Goal: Communication & Community: Answer question/provide support

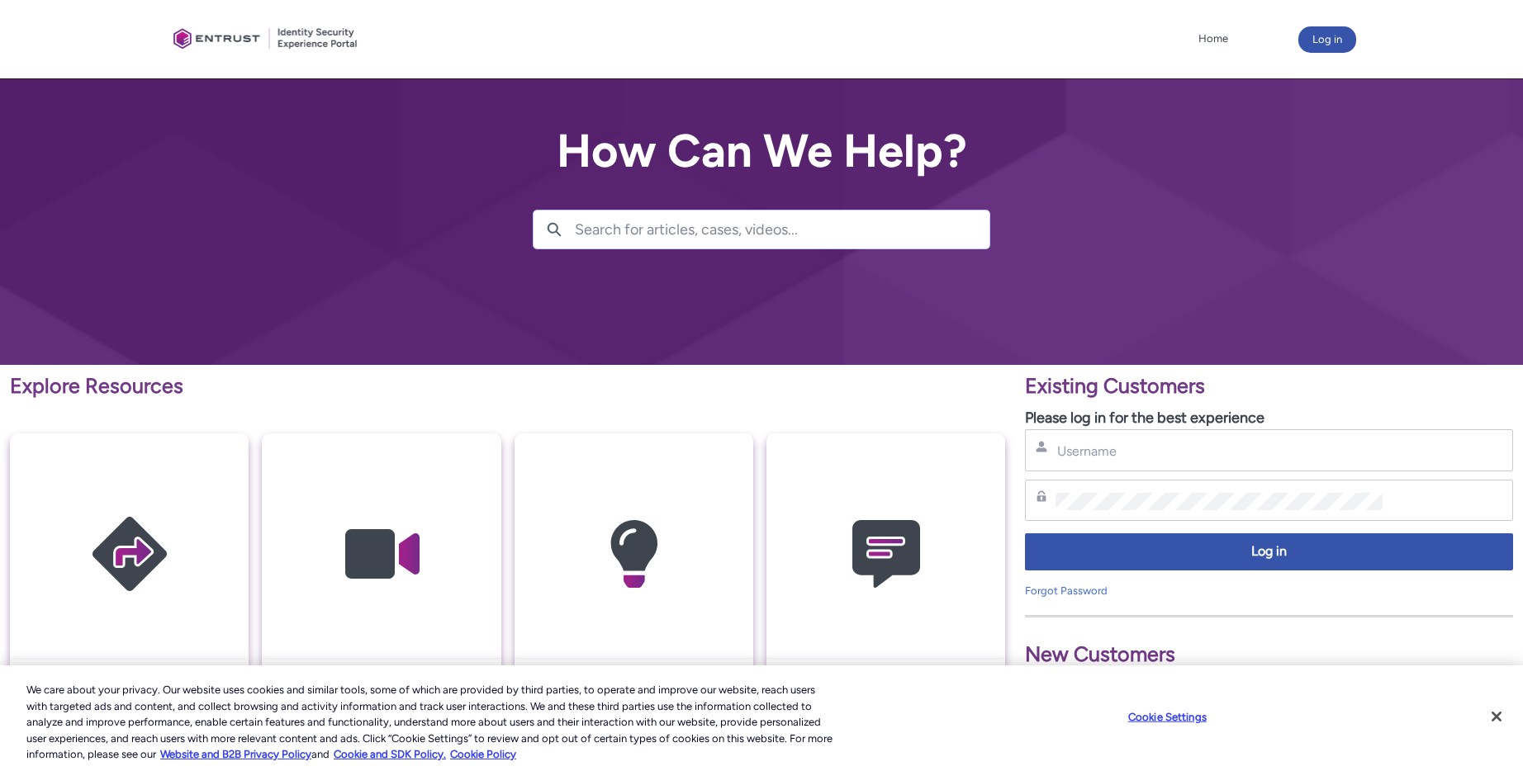
click at [1111, 463] on div "Username" at bounding box center [1269, 450] width 488 height 42
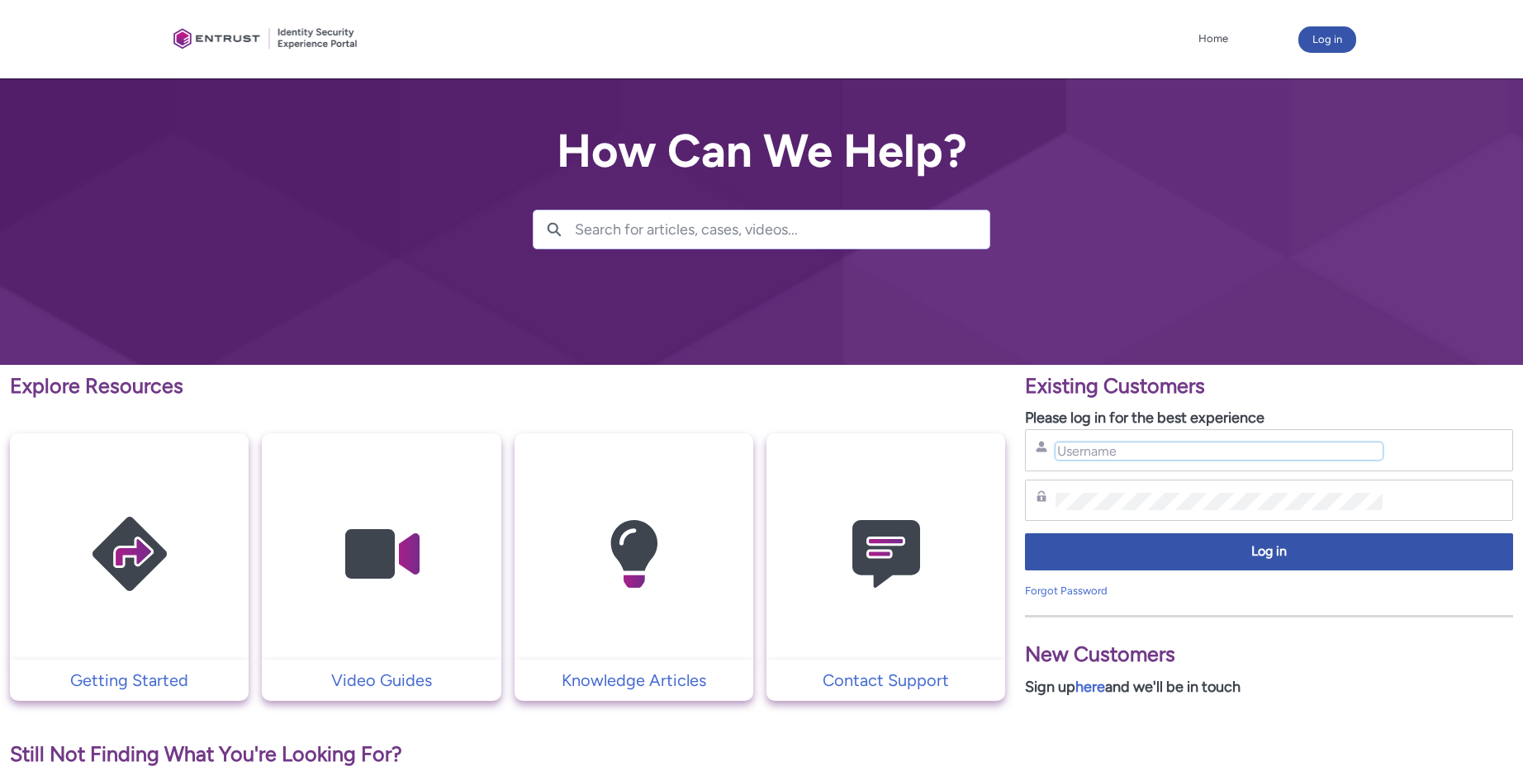
click at [1107, 456] on input "Username" at bounding box center [1218, 451] width 326 height 17
type input "[EMAIL_ADDRESS][DOMAIN_NAME]"
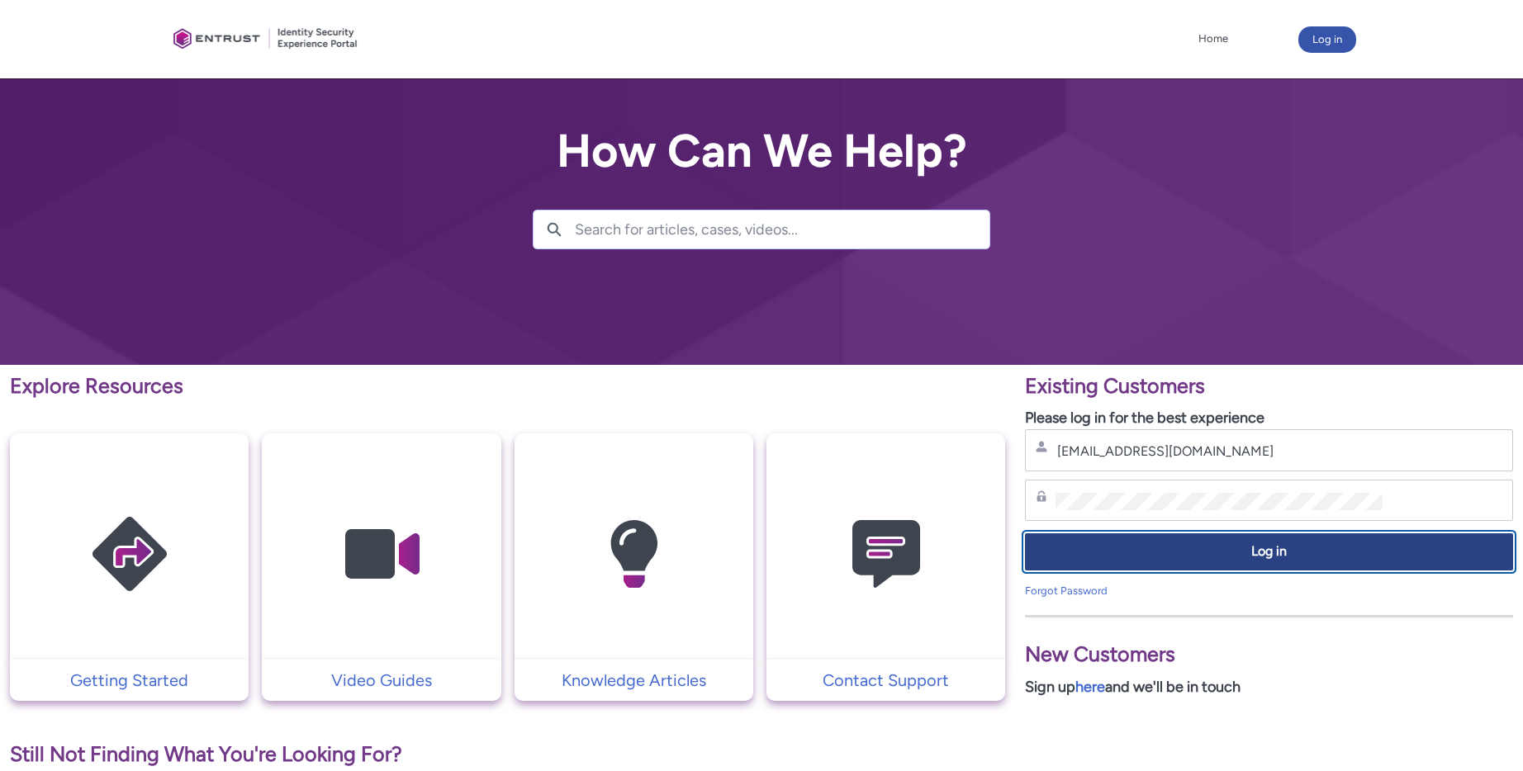
click at [1301, 548] on span "Log in" at bounding box center [1269, 552] width 467 height 19
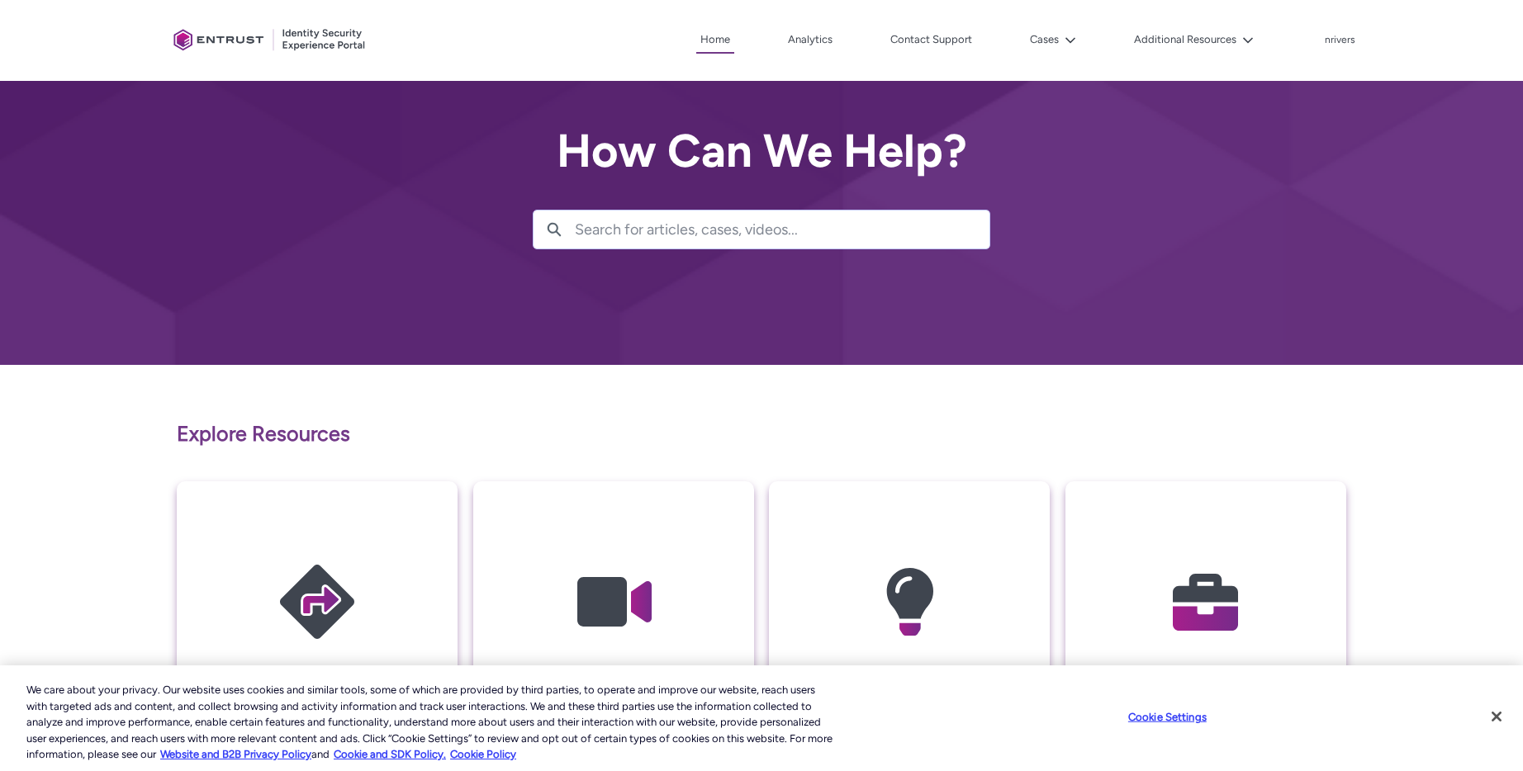
click at [1163, 562] on img at bounding box center [1205, 603] width 157 height 178
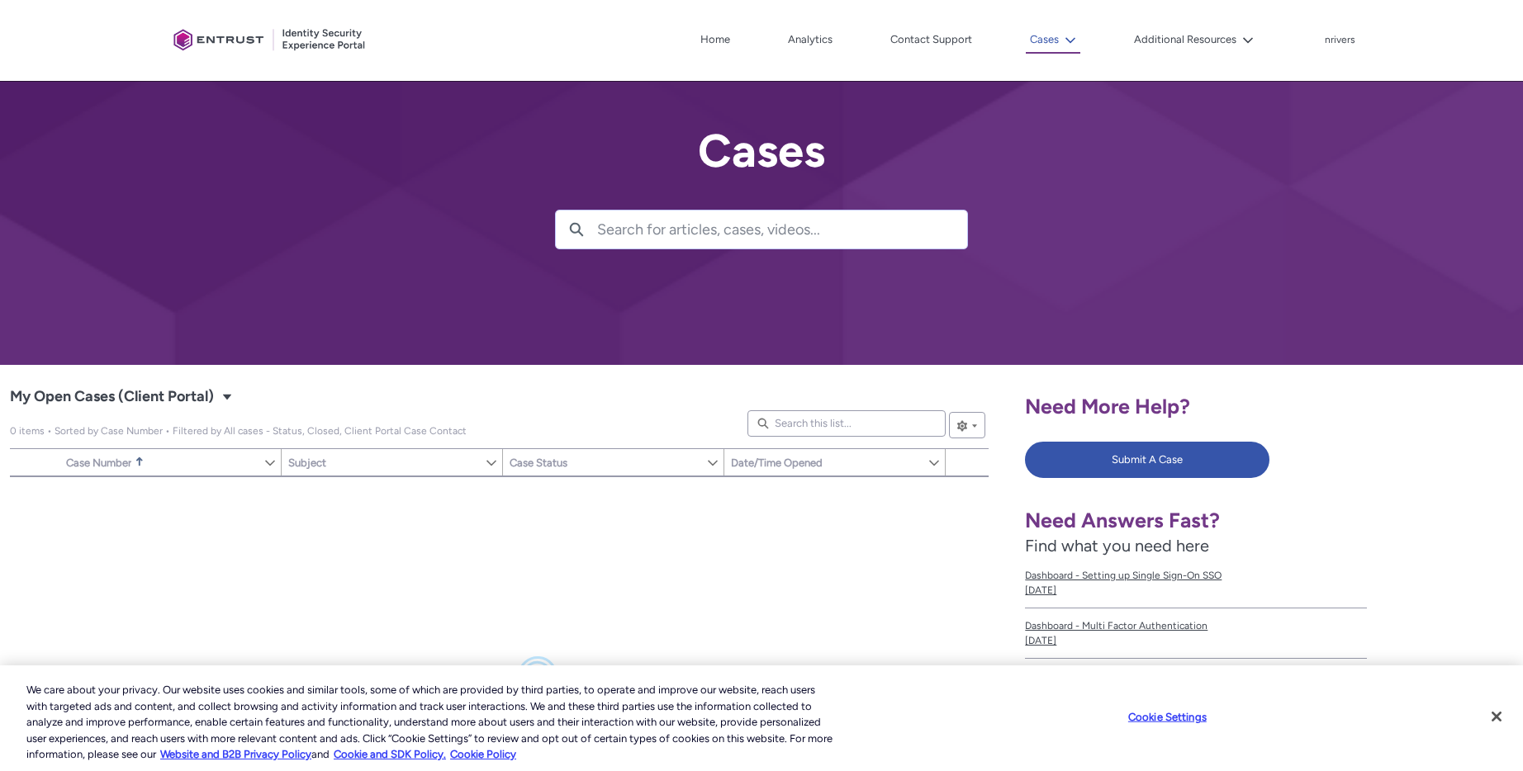
click at [1070, 36] on icon at bounding box center [1071, 41] width 12 height 12
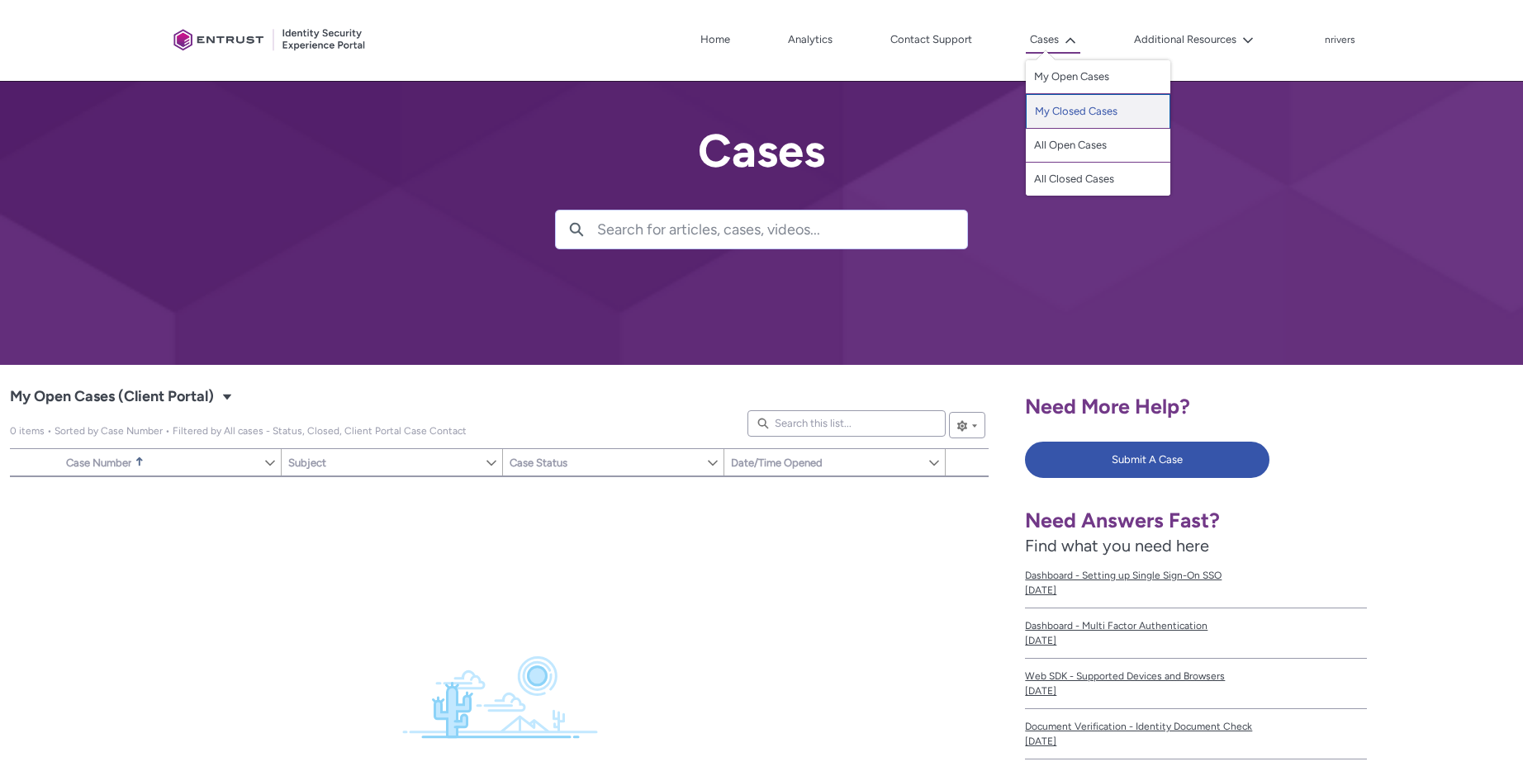
click at [1077, 105] on link "My Closed Cases" at bounding box center [1098, 111] width 145 height 35
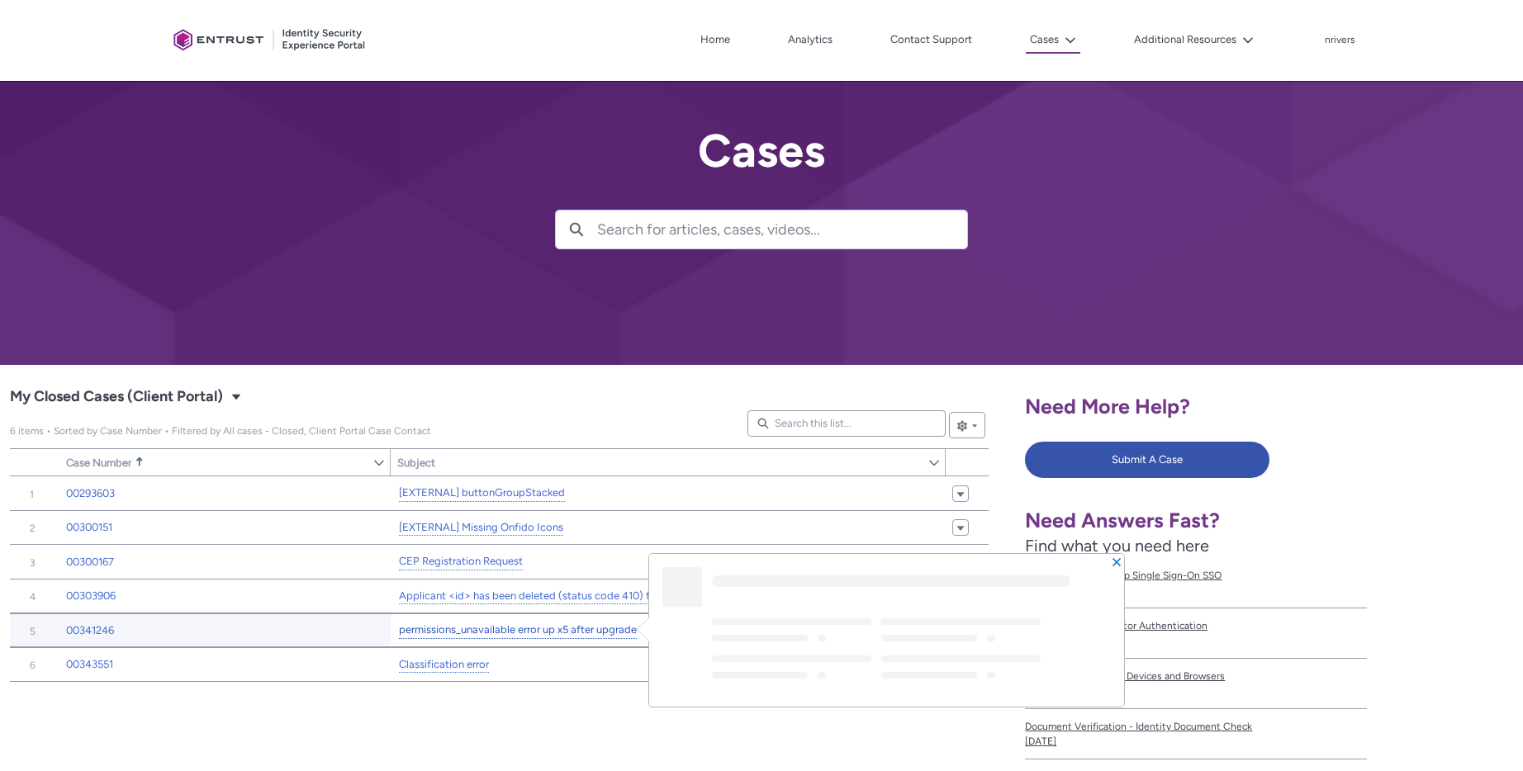
click at [449, 634] on link "permissions_unavailable error up x5 after upgrade" at bounding box center [518, 630] width 238 height 17
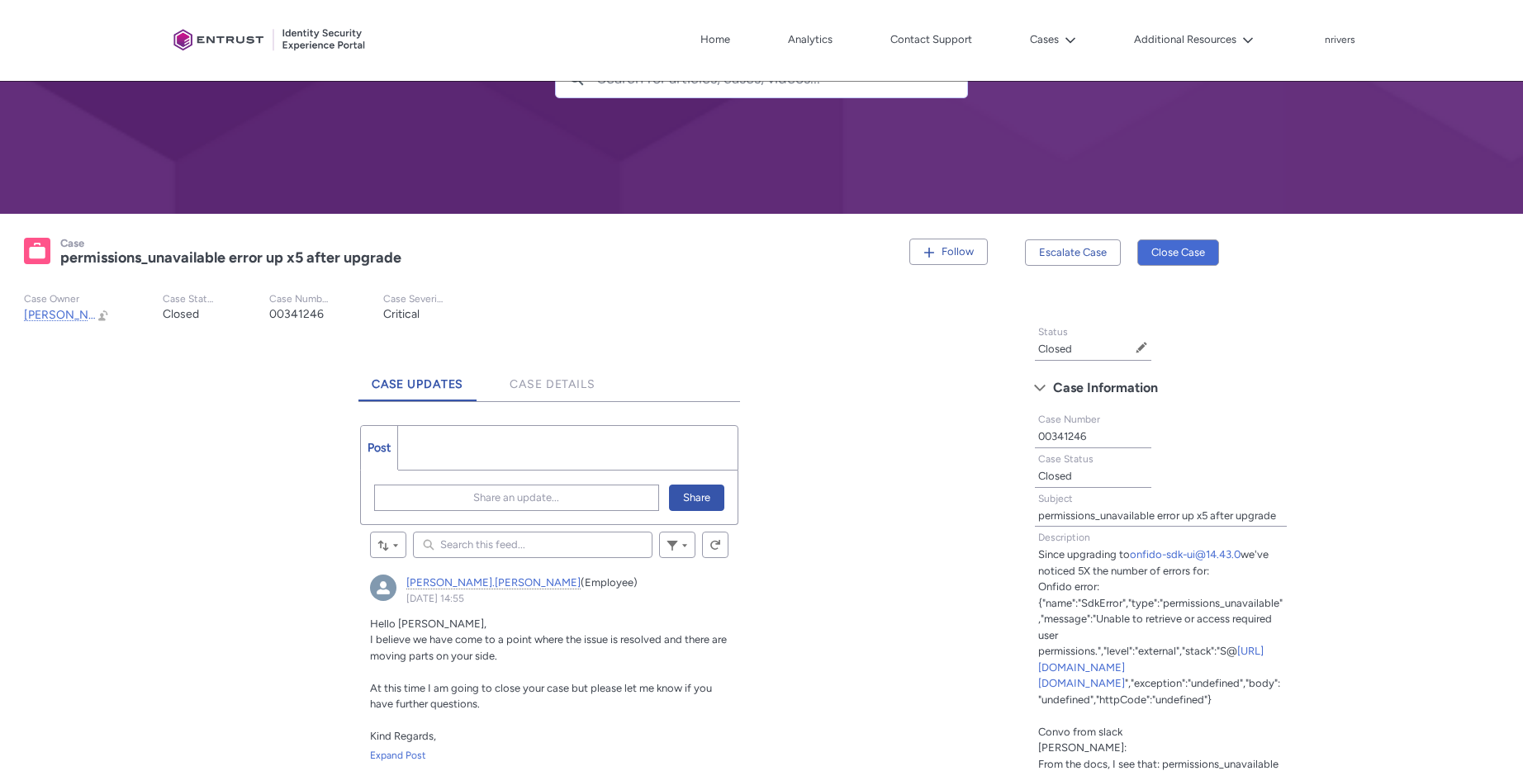
scroll to position [154, 0]
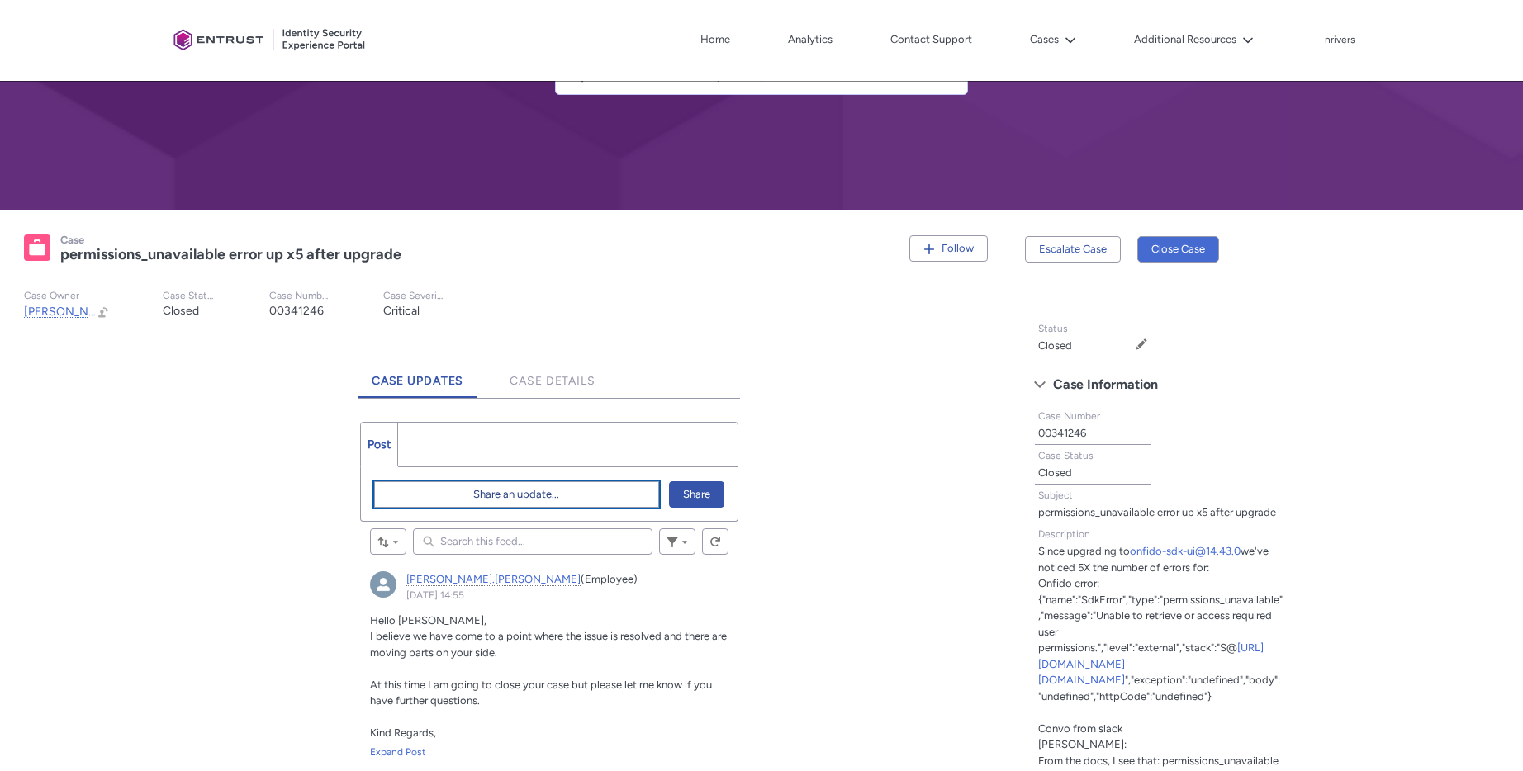
click at [519, 500] on span "Share an update..." at bounding box center [516, 494] width 86 height 25
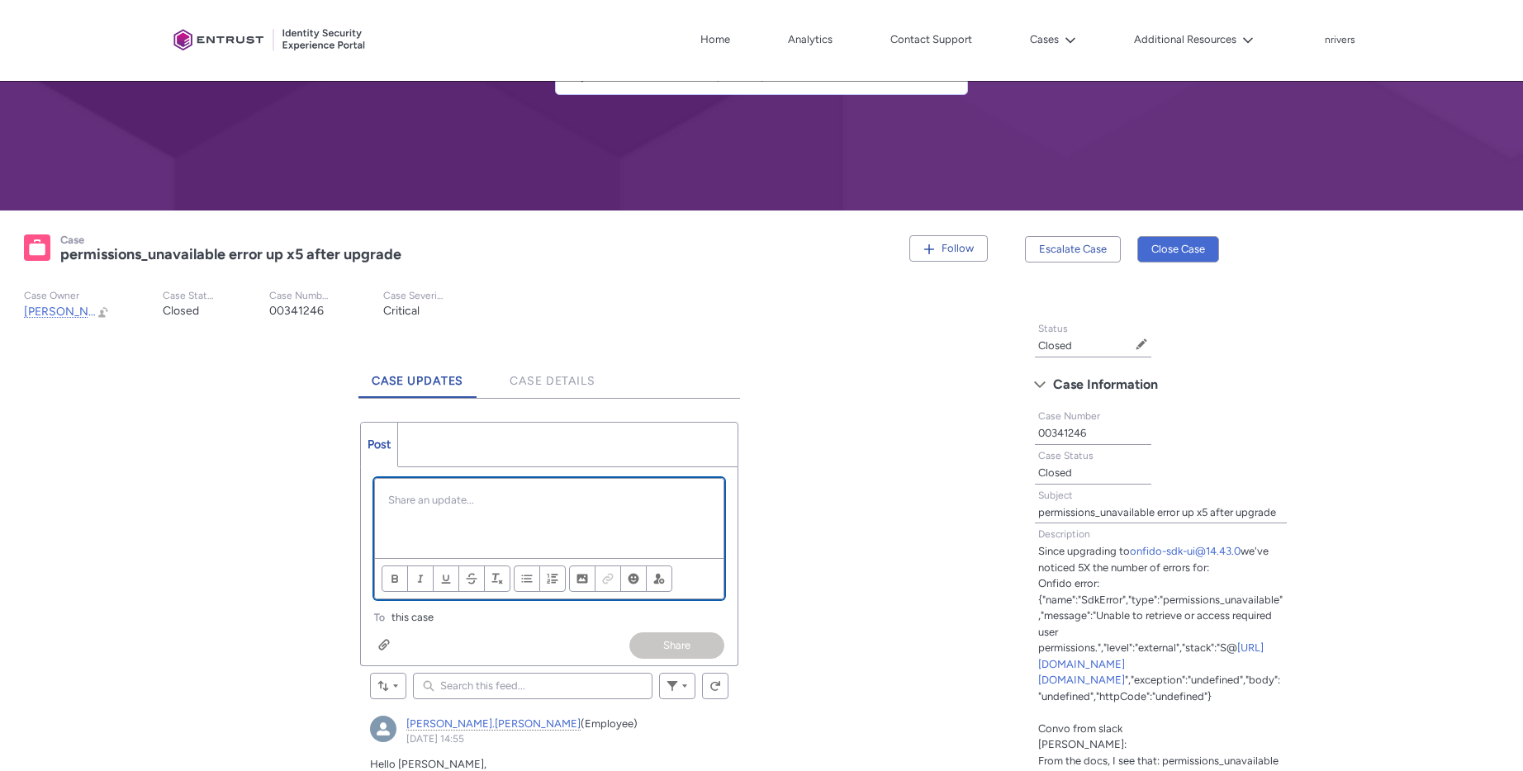
scroll to position [0, 0]
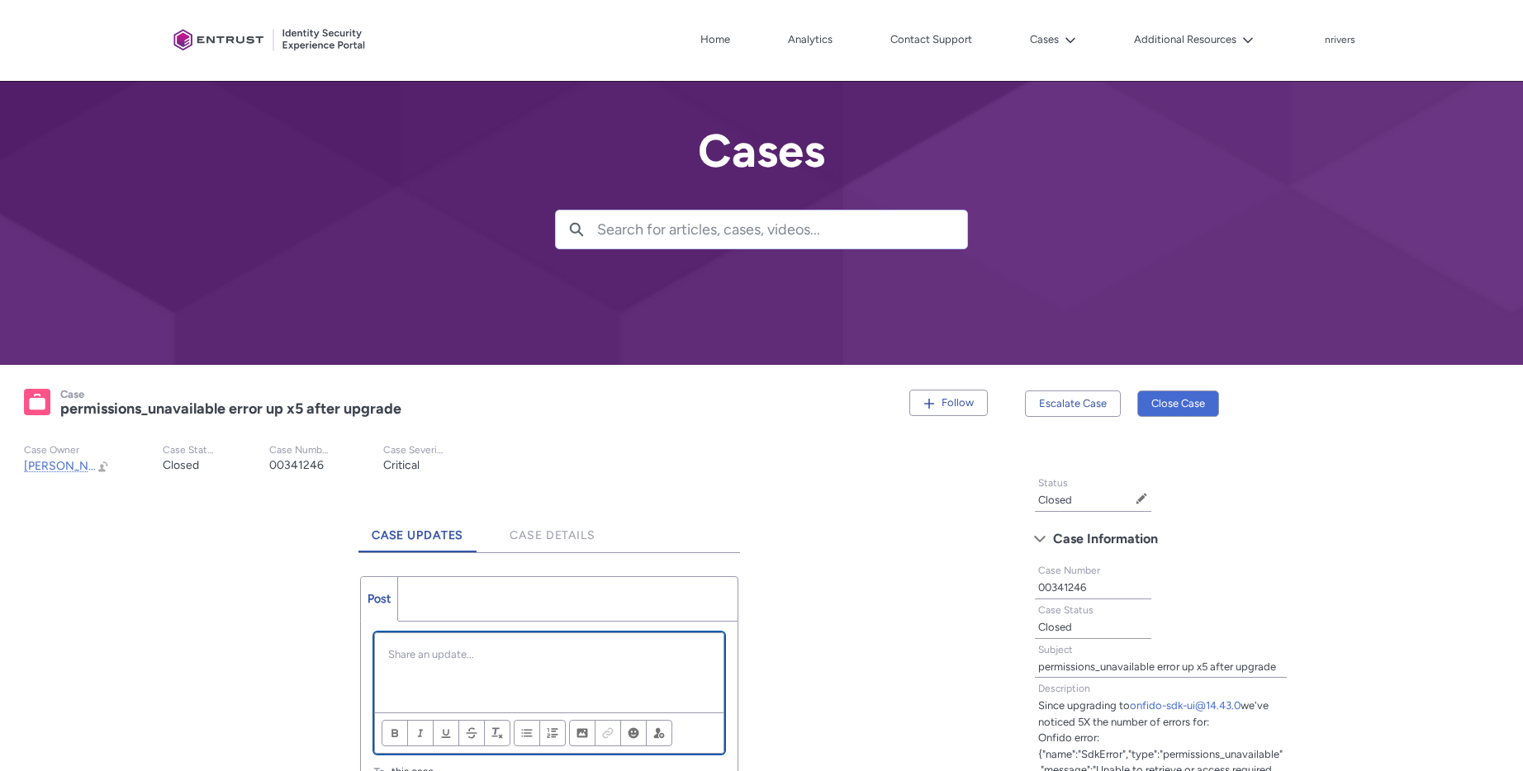
click at [462, 664] on div "Chatter Publisher" at bounding box center [549, 672] width 349 height 79
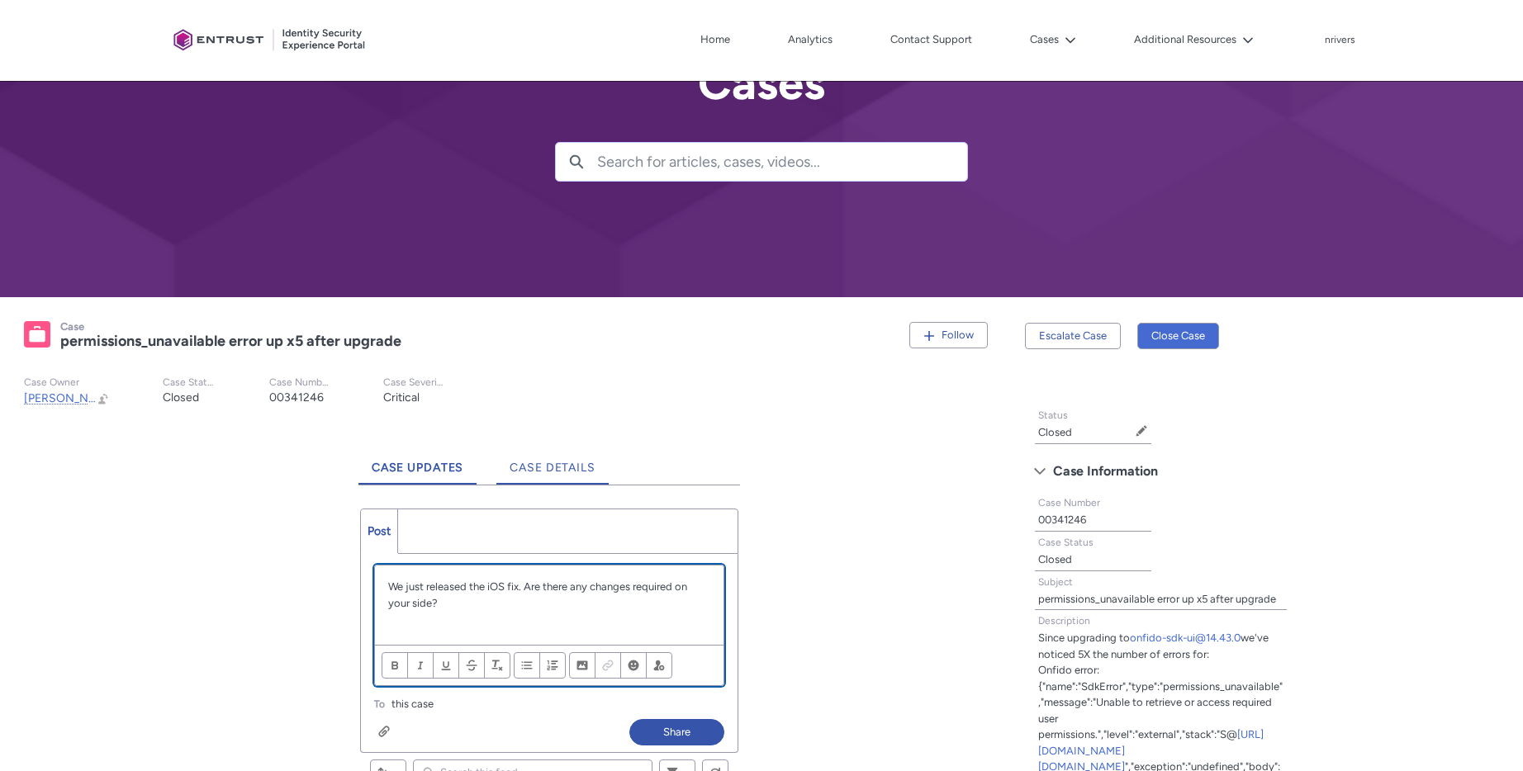
scroll to position [116, 0]
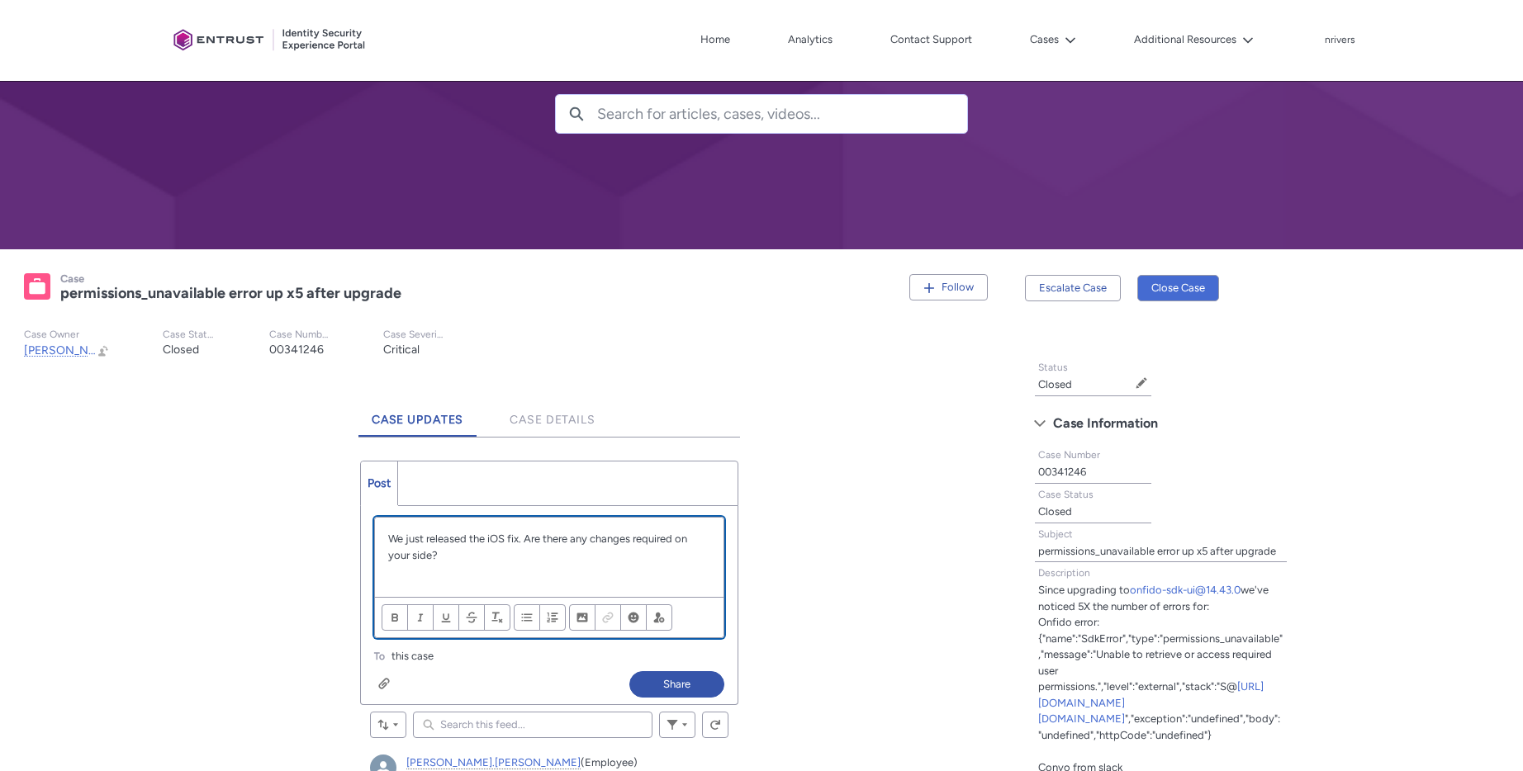
click at [528, 538] on p "We just released the iOS fix. Are there any changes required on your side?" at bounding box center [549, 547] width 322 height 32
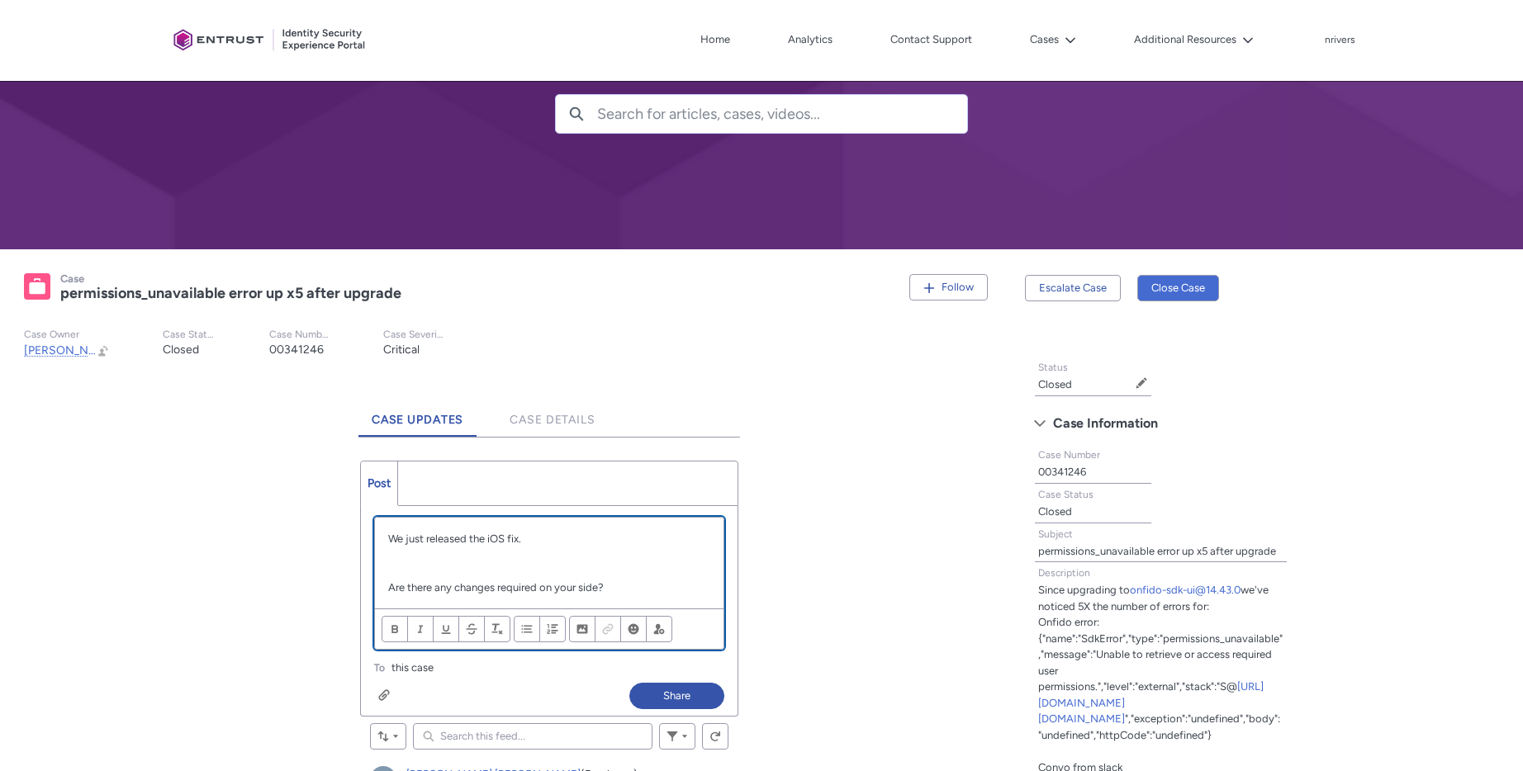
click at [548, 534] on p "We just released the iOS fix." at bounding box center [549, 539] width 322 height 17
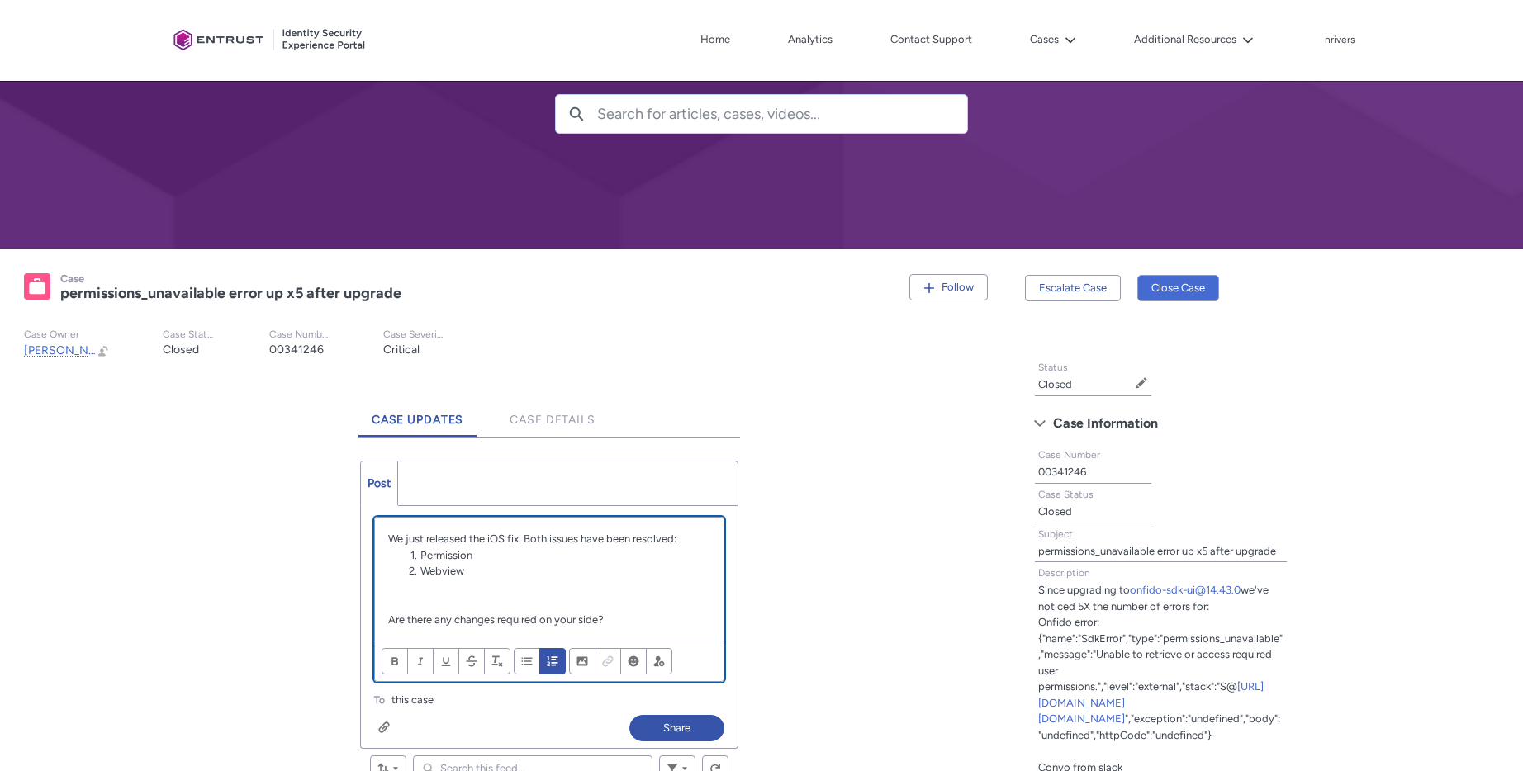
click at [594, 540] on p "We just released the iOS fix. Both issues have been resolved:" at bounding box center [549, 539] width 322 height 17
click at [613, 538] on p "We just released the iOS fix. Both issues have been resolved:" at bounding box center [549, 539] width 322 height 17
click at [598, 539] on p "We just released the iOS fix. Both issues have been resolved:" at bounding box center [549, 539] width 322 height 17
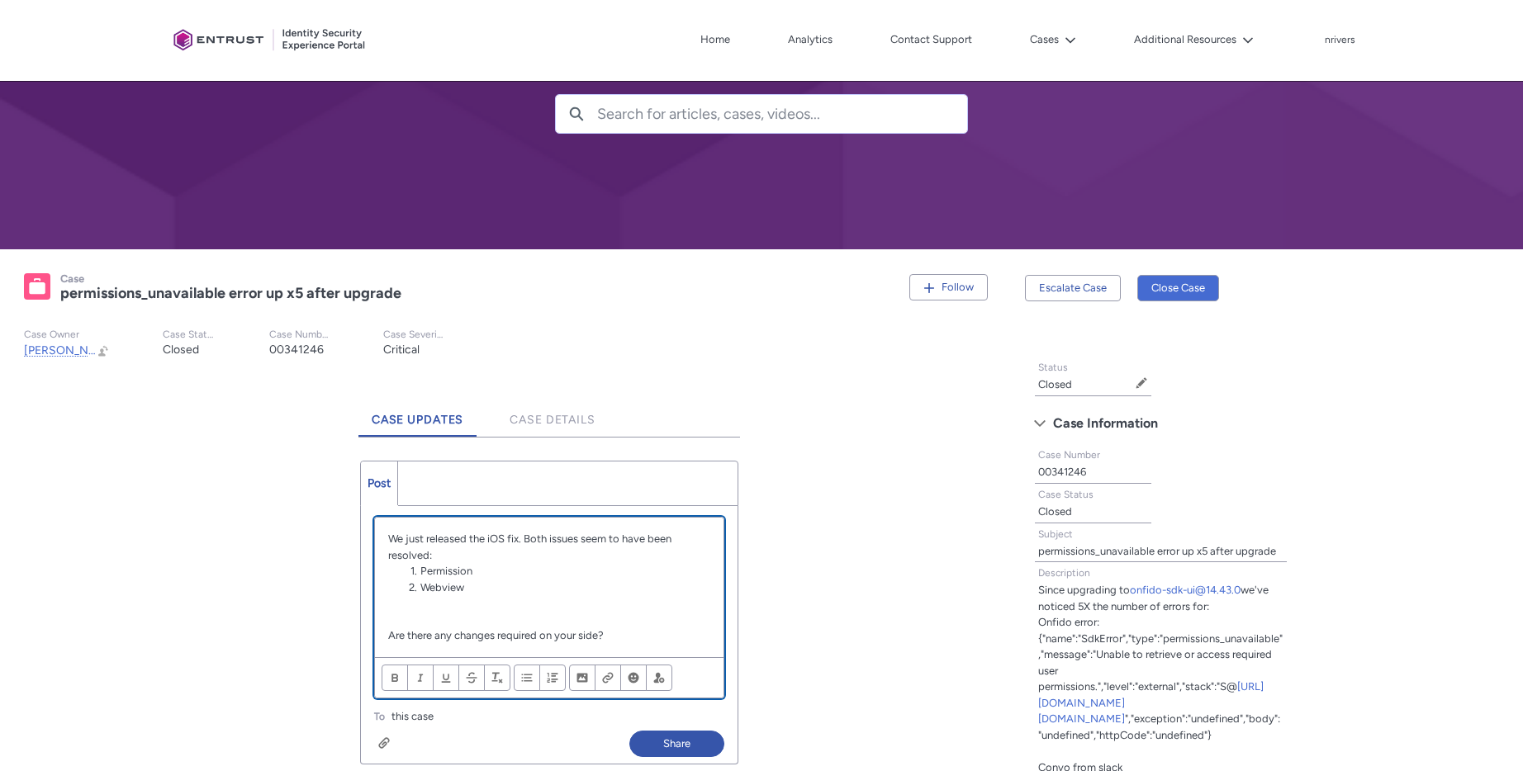
click at [476, 618] on p "Chatter Publisher" at bounding box center [549, 620] width 322 height 17
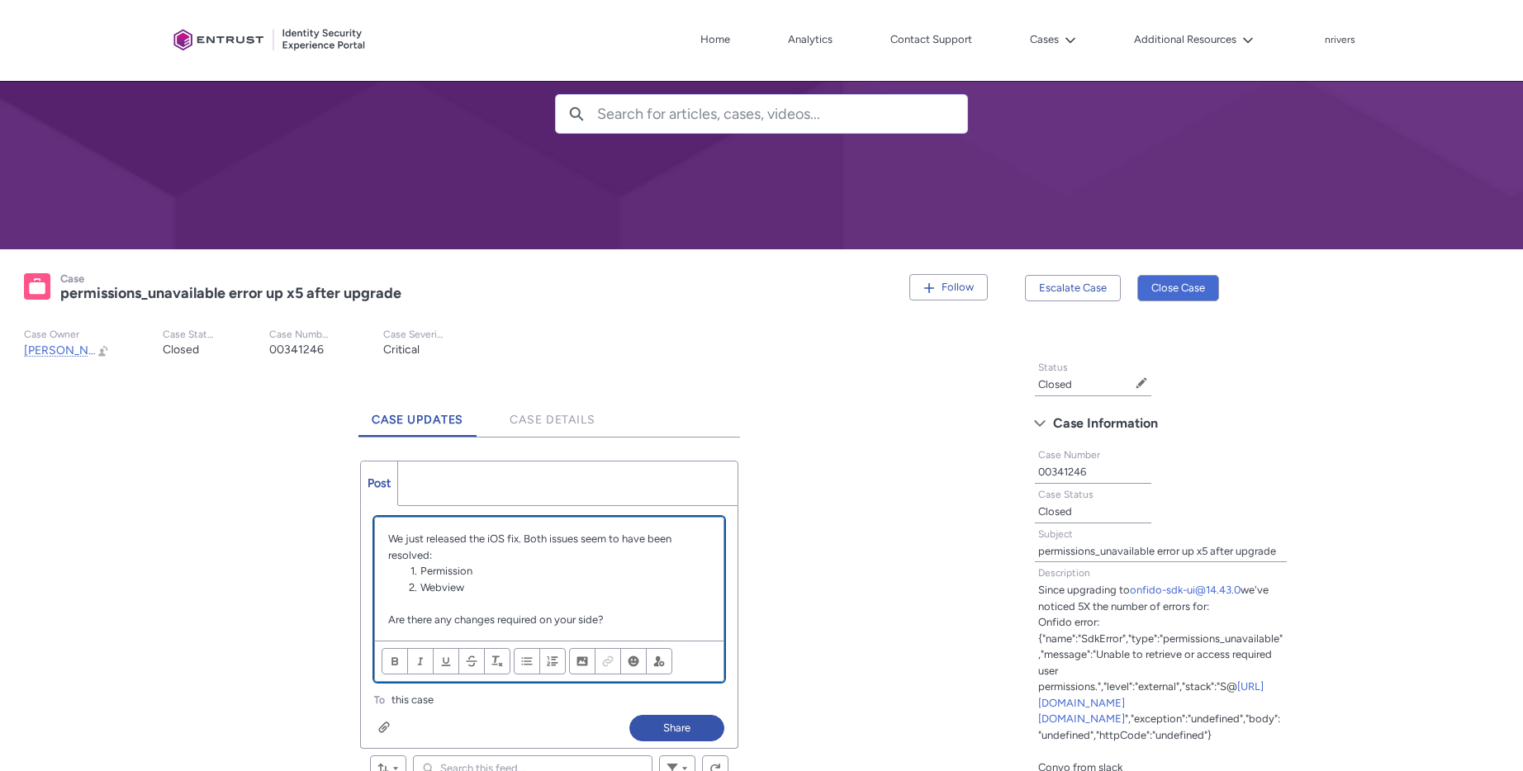
click at [643, 612] on p "Are there any changes required on your side?" at bounding box center [549, 620] width 322 height 17
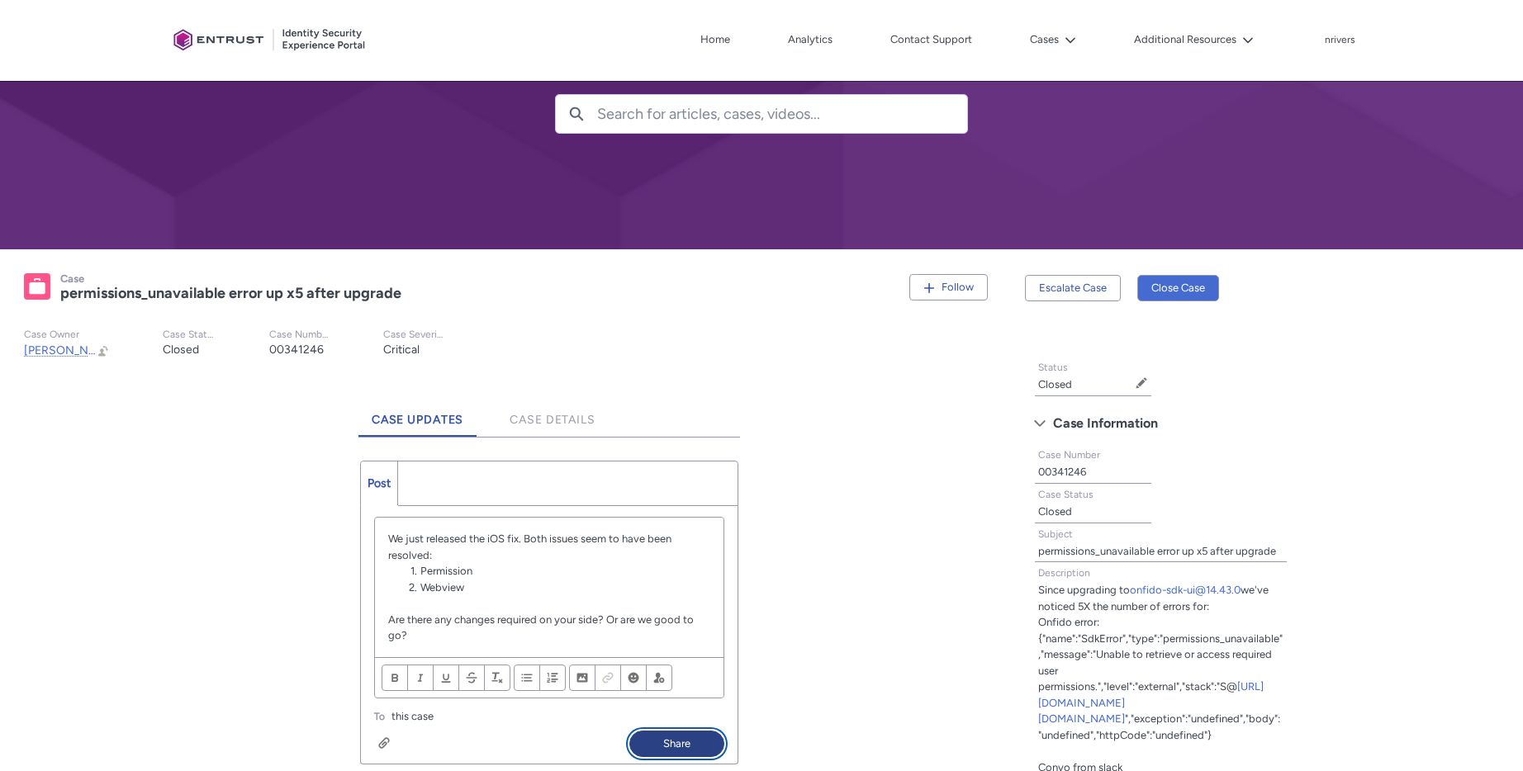
click at [694, 731] on button "Share" at bounding box center [676, 744] width 95 height 26
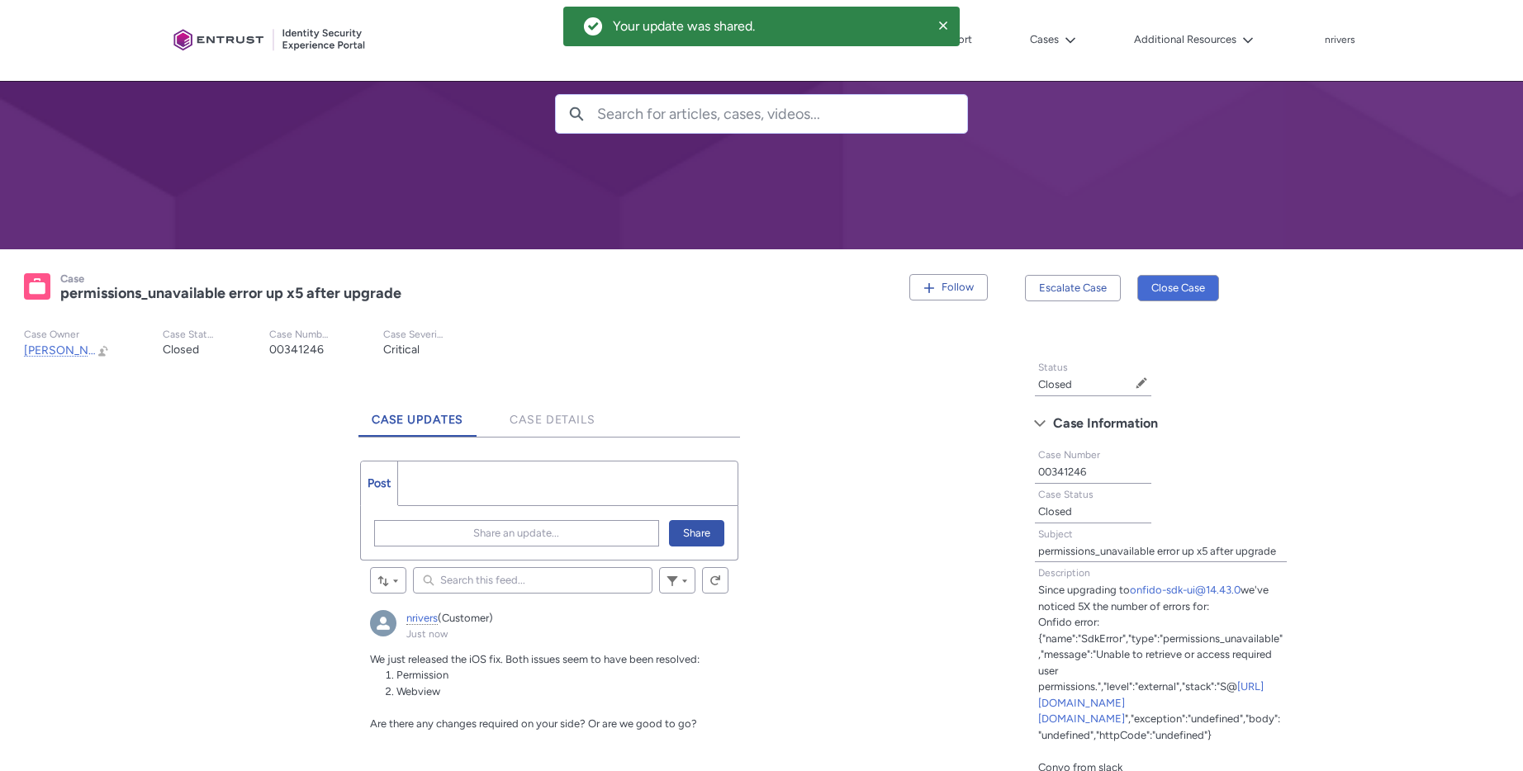
click at [886, 346] on slot "Case Owner nick.bates Open nick.bates Preview Open nick.bates Preview Change Ow…" at bounding box center [508, 343] width 994 height 57
